Goal: Navigation & Orientation: Find specific page/section

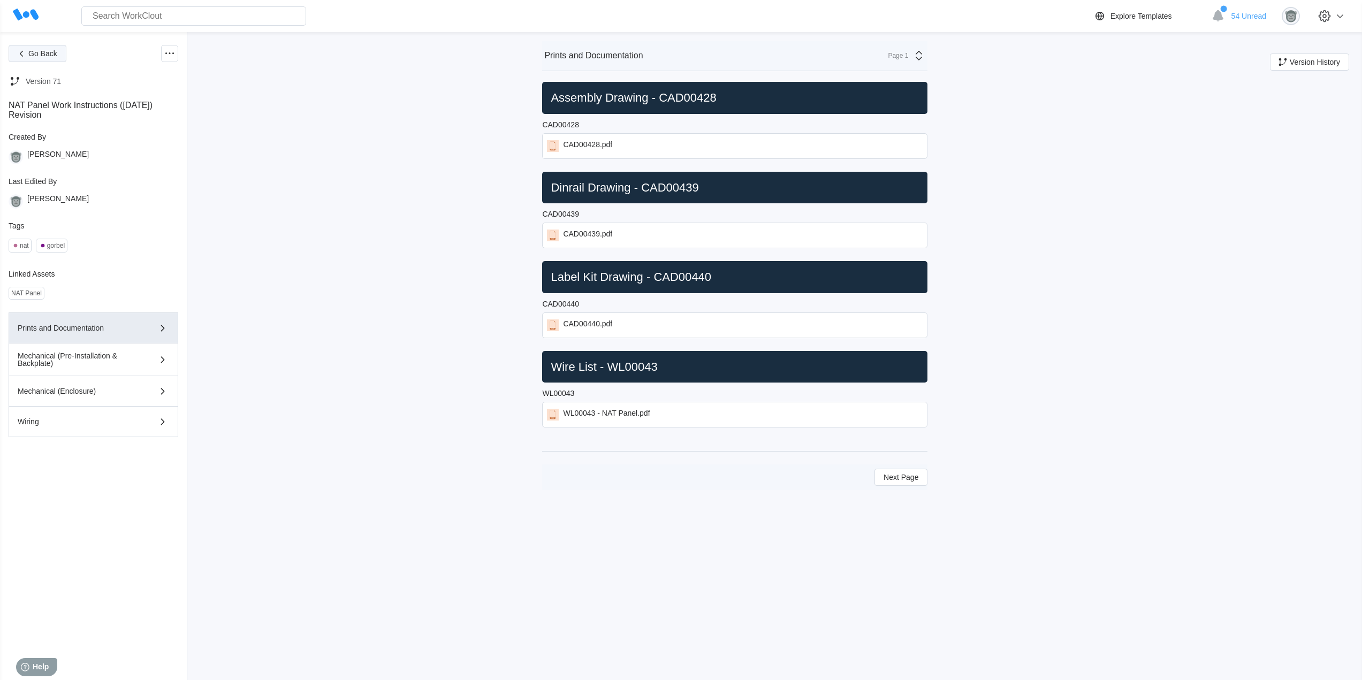
click at [50, 57] on span "Go Back" at bounding box center [42, 53] width 29 height 7
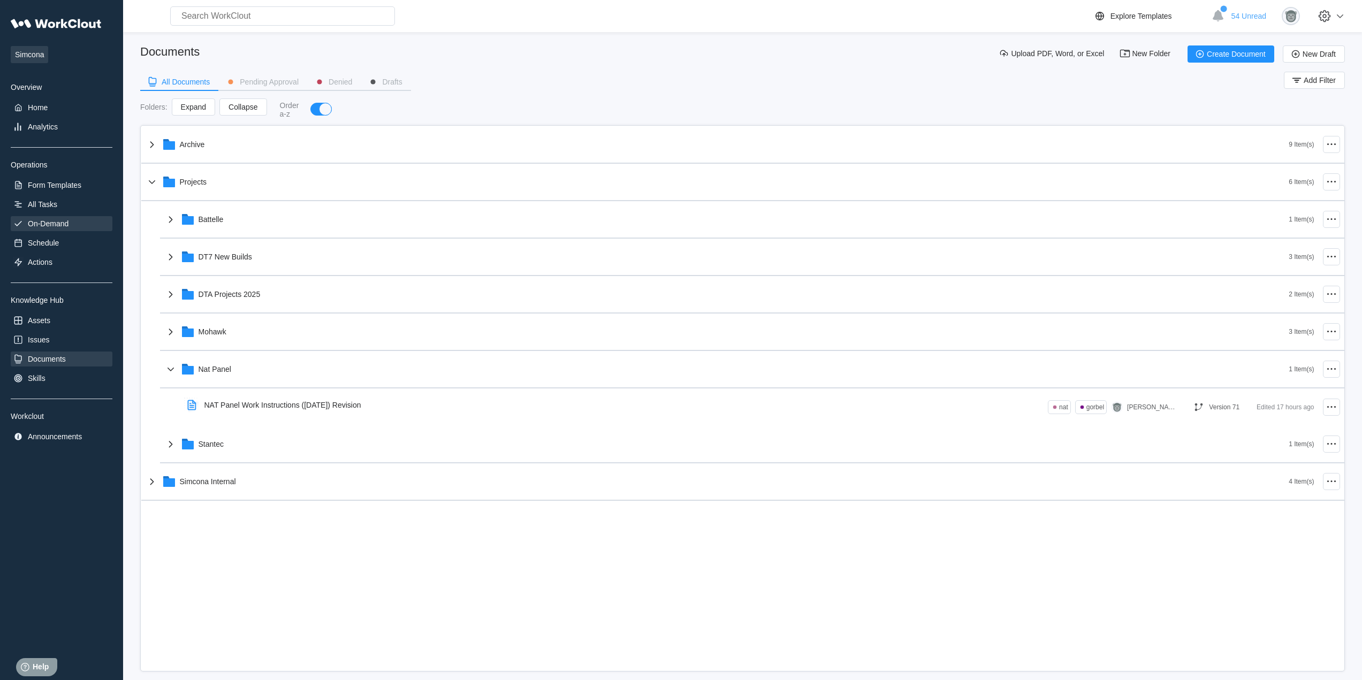
click at [64, 222] on div "On-Demand" at bounding box center [48, 223] width 41 height 9
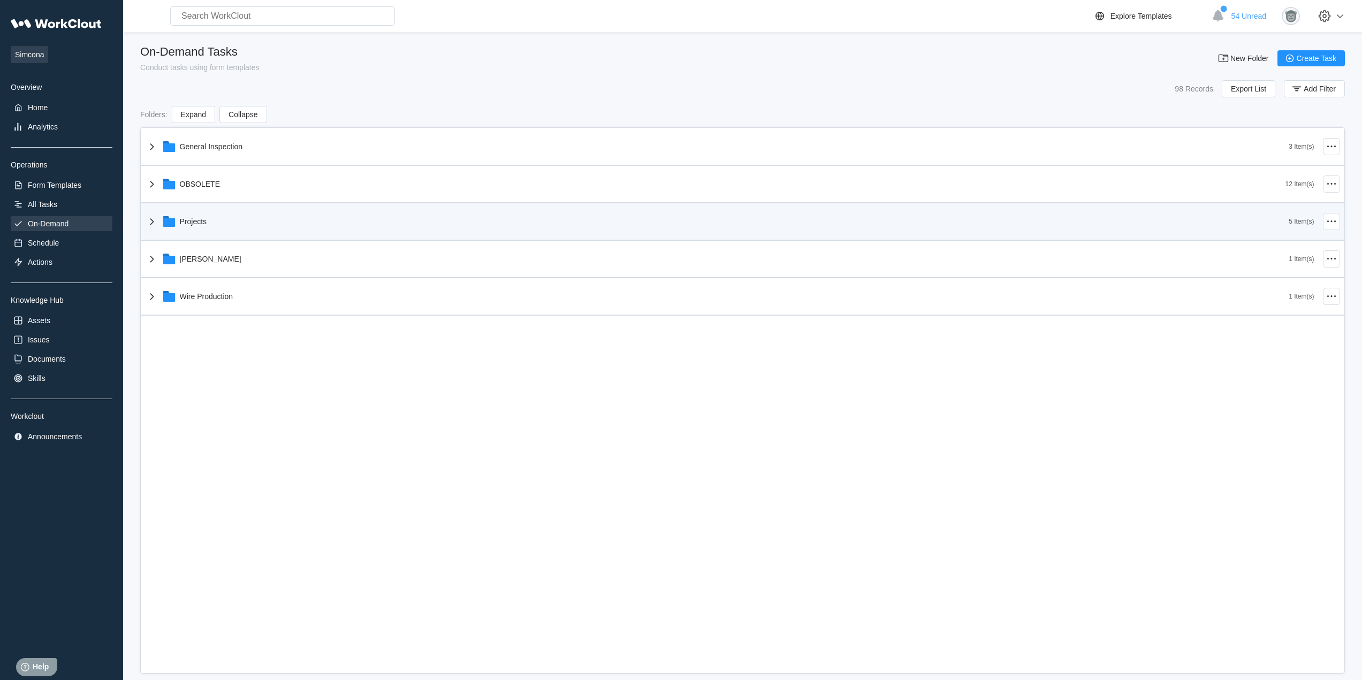
click at [212, 230] on div "Projects" at bounding box center [718, 222] width 1144 height 28
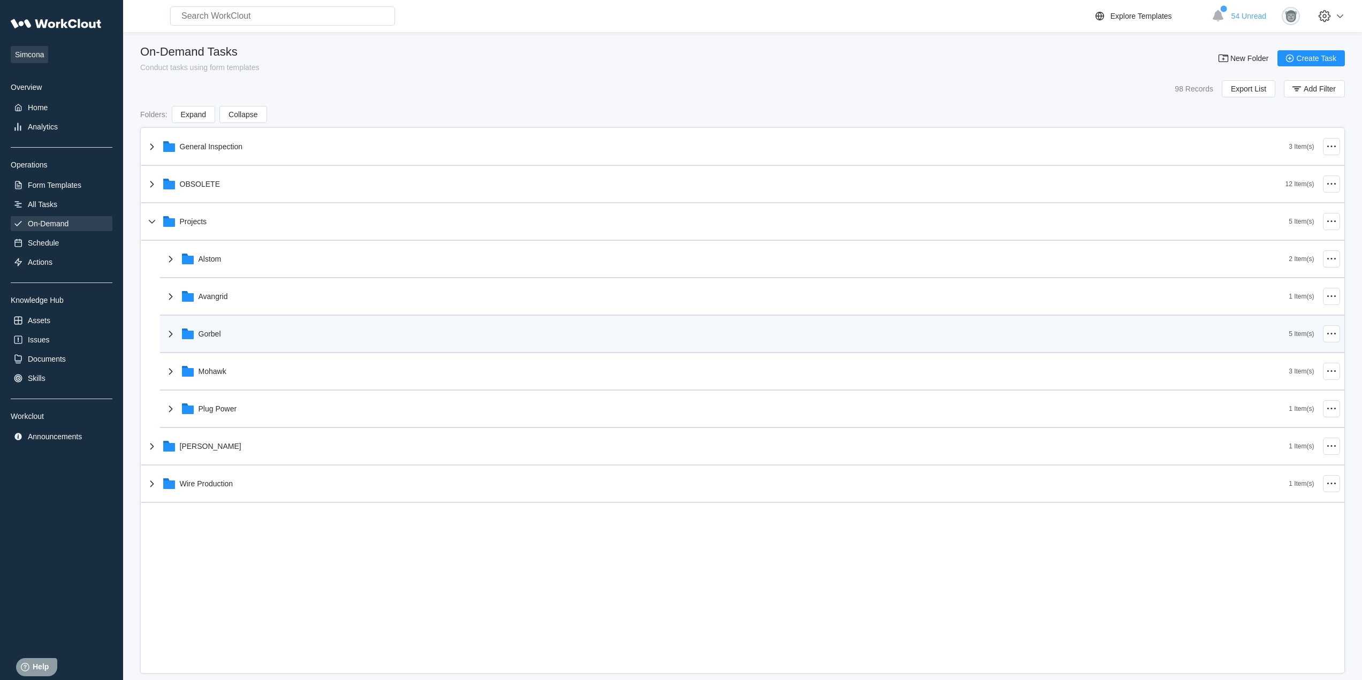
click at [238, 339] on div "Gorbel" at bounding box center [726, 334] width 1125 height 28
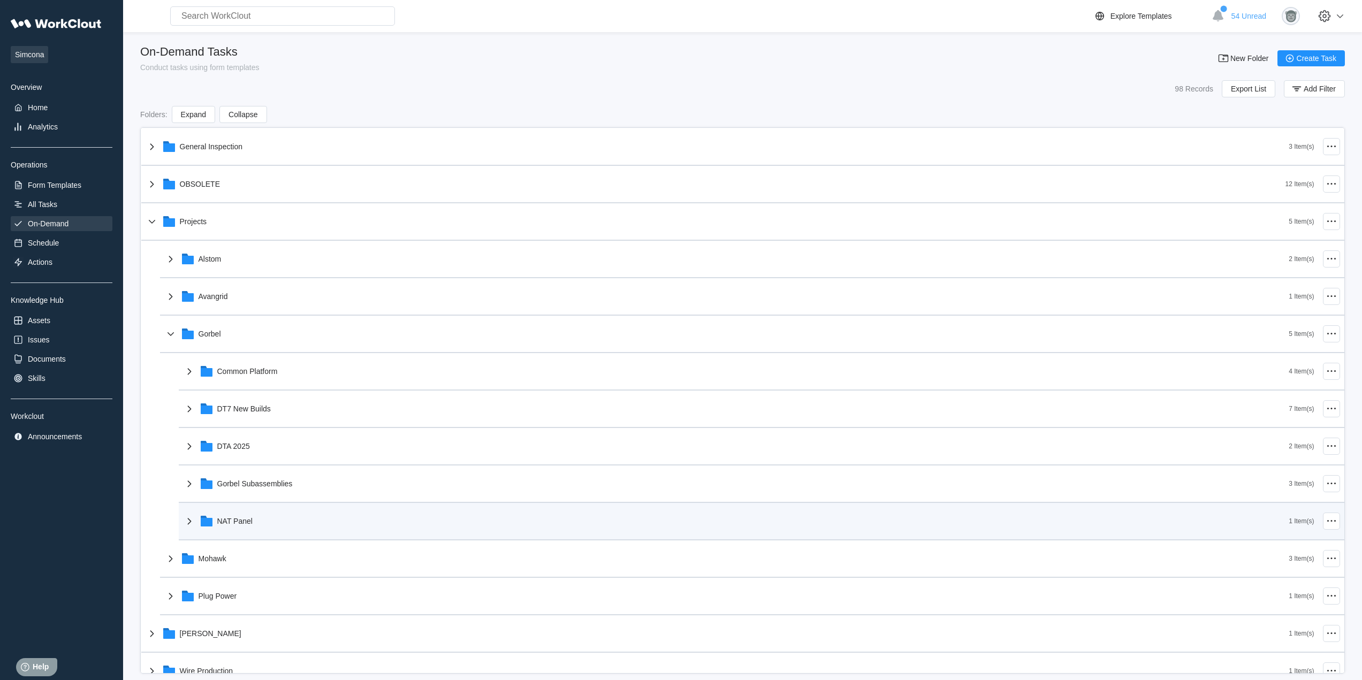
click at [264, 523] on div "NAT Panel" at bounding box center [736, 521] width 1106 height 28
click at [267, 523] on div "NAT Panel" at bounding box center [736, 521] width 1106 height 28
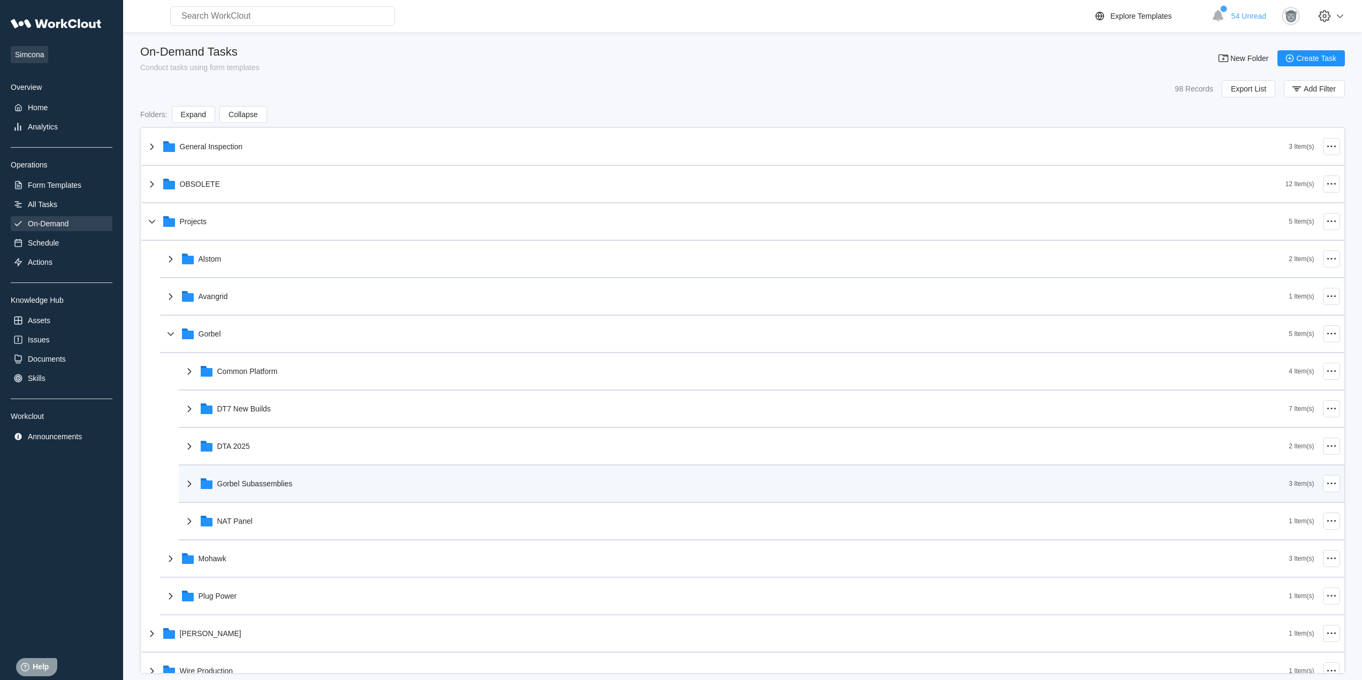
click at [269, 474] on div "Gorbel Subassemblies" at bounding box center [736, 484] width 1106 height 28
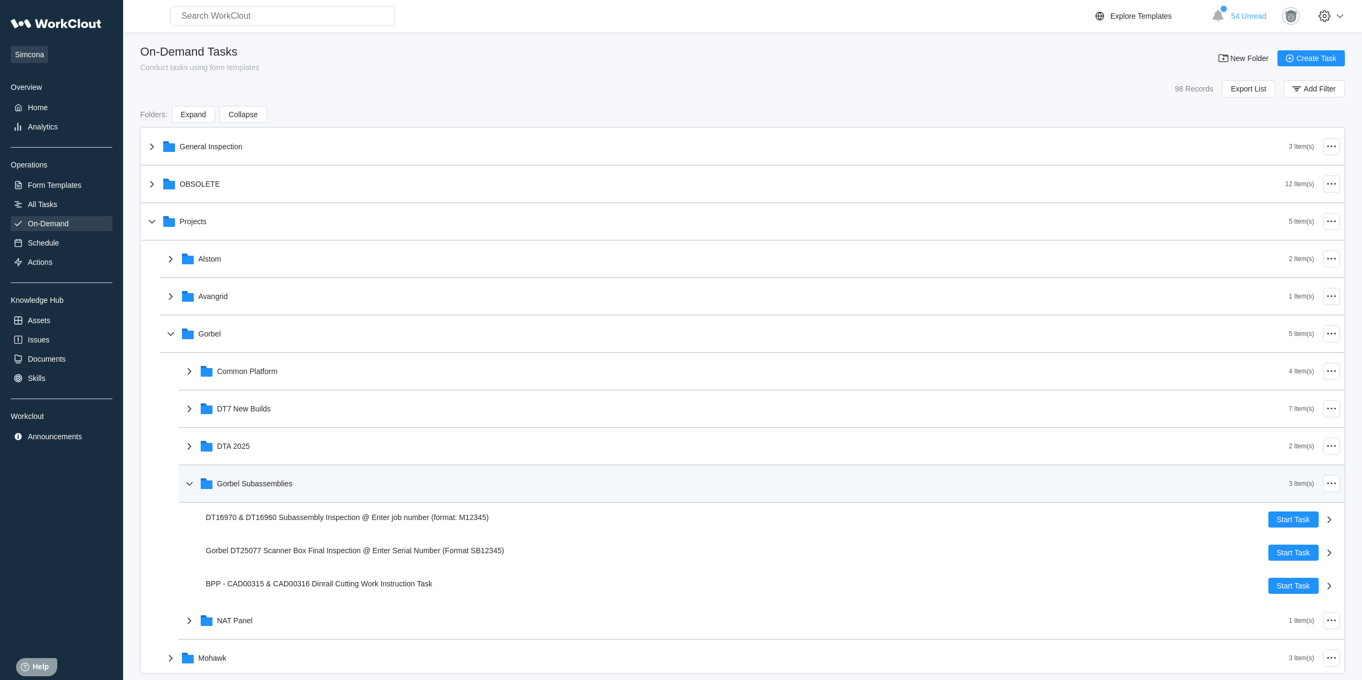
click at [276, 478] on div "Gorbel Subassemblies" at bounding box center [736, 484] width 1106 height 28
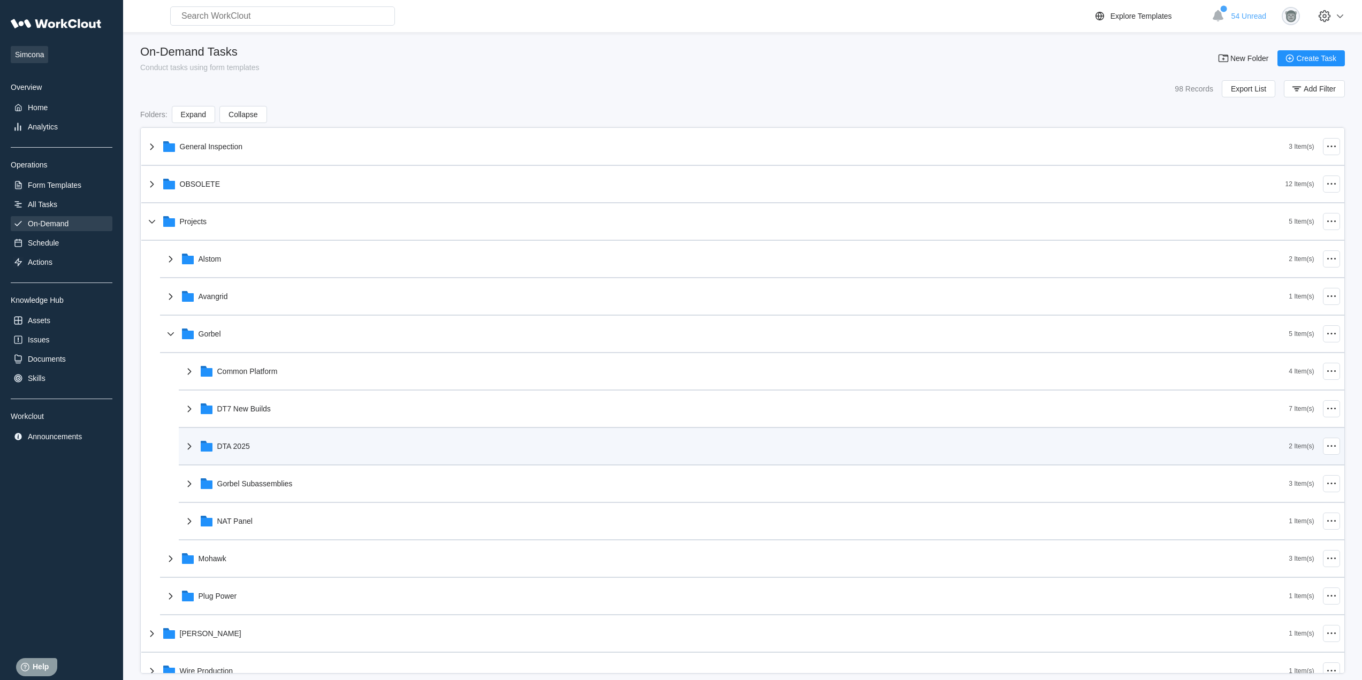
click at [271, 447] on div "DTA 2025" at bounding box center [736, 446] width 1106 height 28
click at [279, 447] on div "DTA 2025" at bounding box center [736, 446] width 1106 height 28
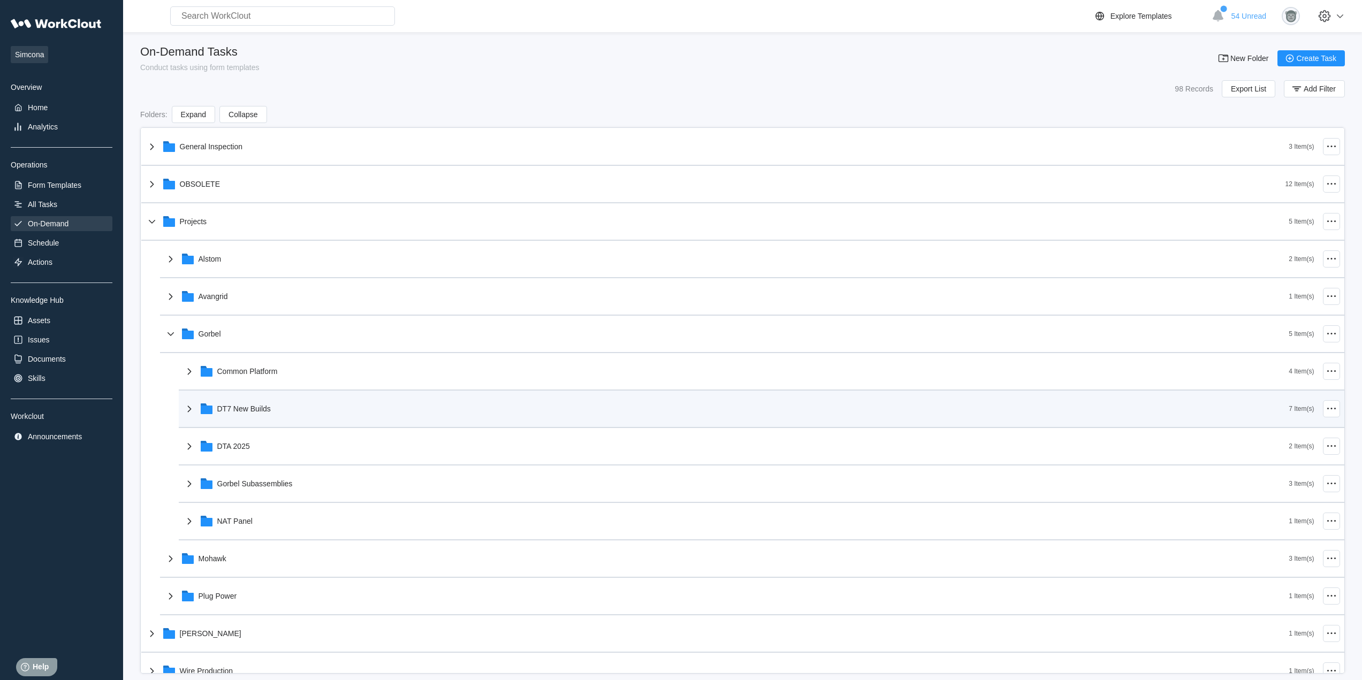
click at [280, 415] on div "DT7 New Builds" at bounding box center [736, 409] width 1106 height 28
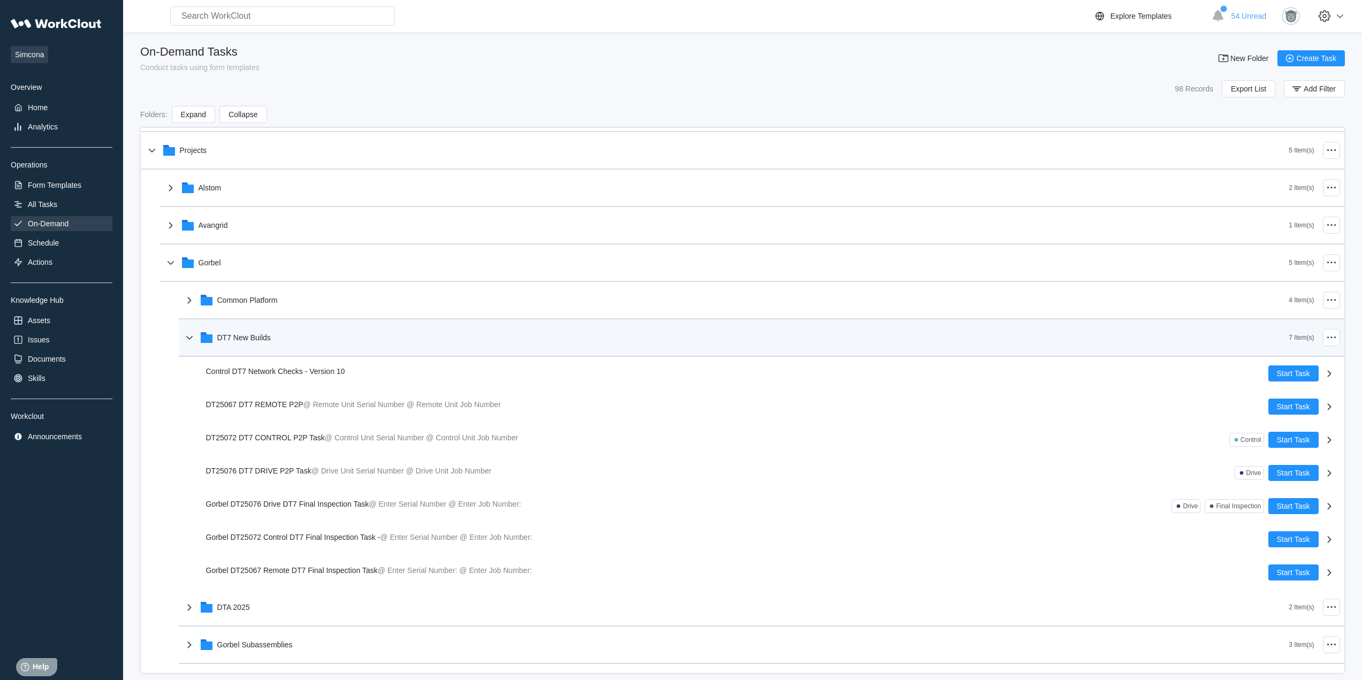
click at [275, 346] on div "DT7 New Builds" at bounding box center [736, 338] width 1106 height 28
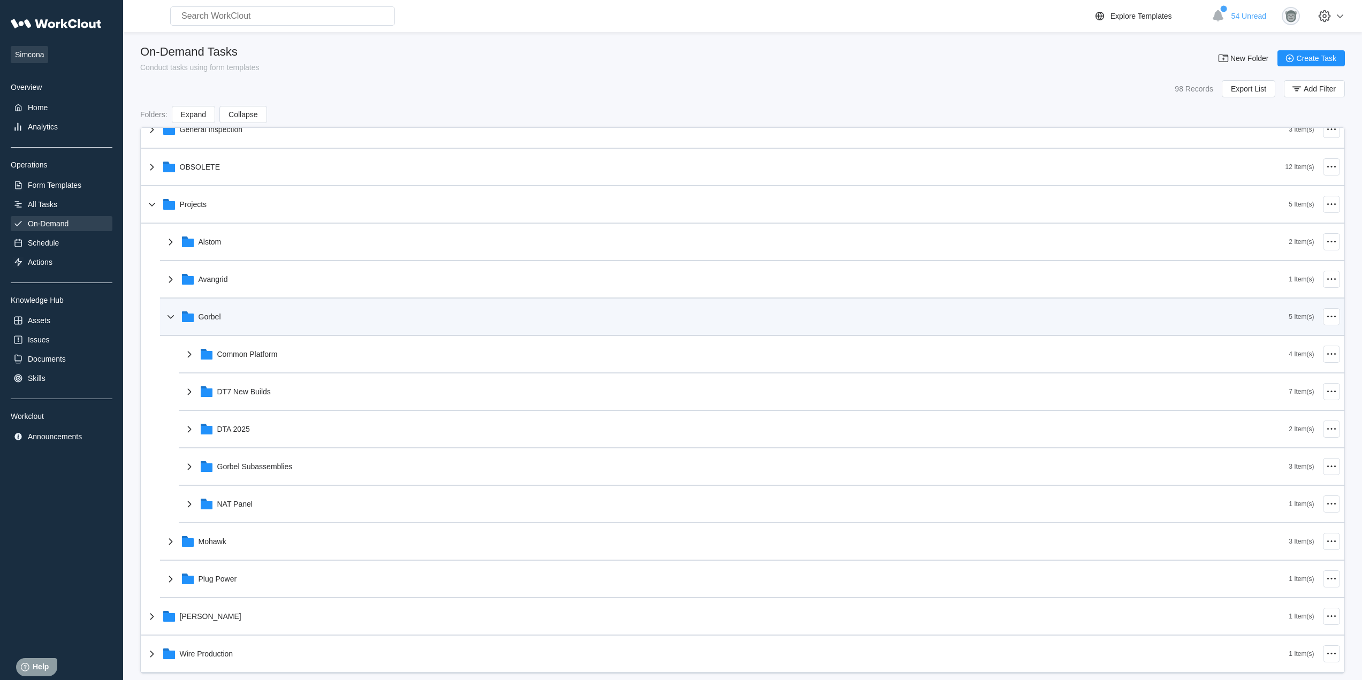
scroll to position [17, 0]
click at [274, 301] on div "Gorbel 5 Item(s)" at bounding box center [752, 317] width 1184 height 37
